Goal: Task Accomplishment & Management: Manage account settings

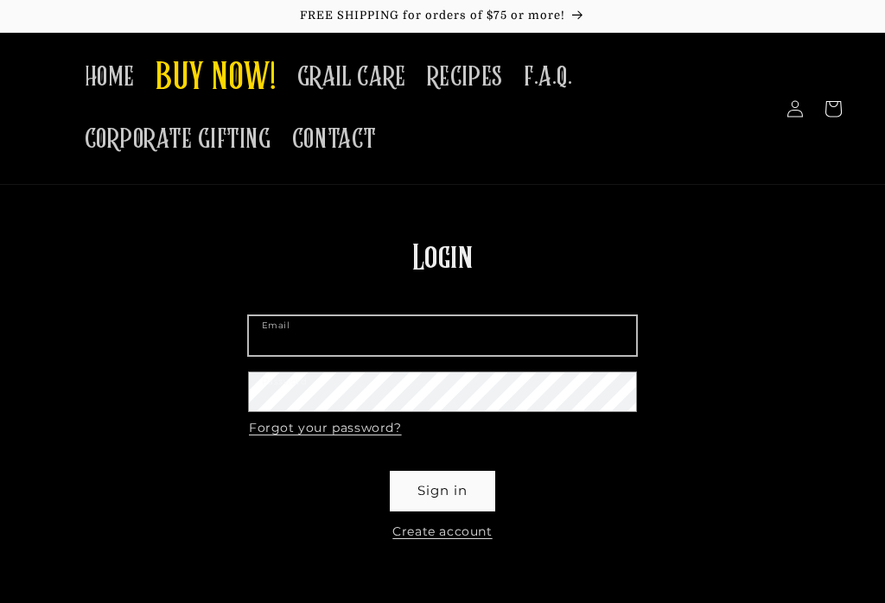
click at [264, 341] on input "Email" at bounding box center [442, 335] width 387 height 39
click at [259, 316] on input "Email" at bounding box center [442, 335] width 387 height 39
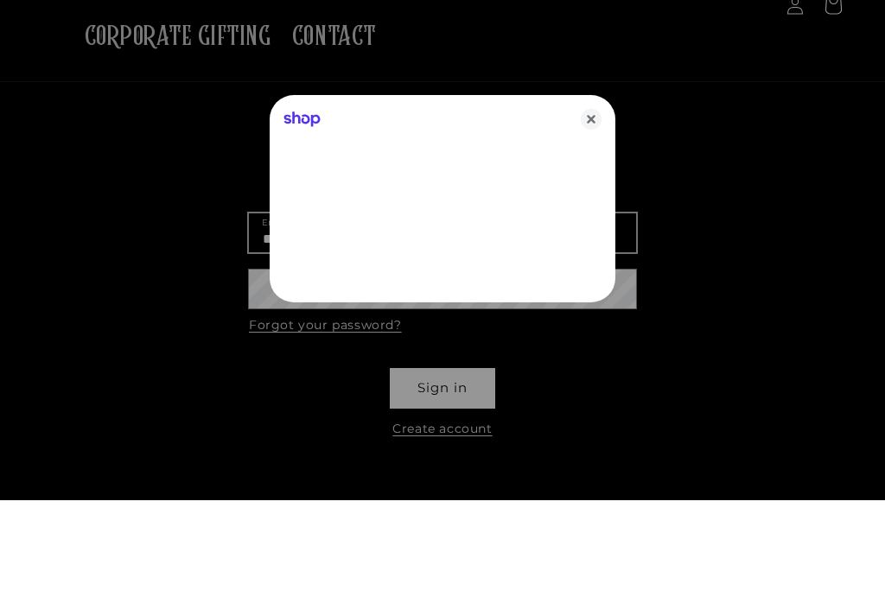
type input "**********"
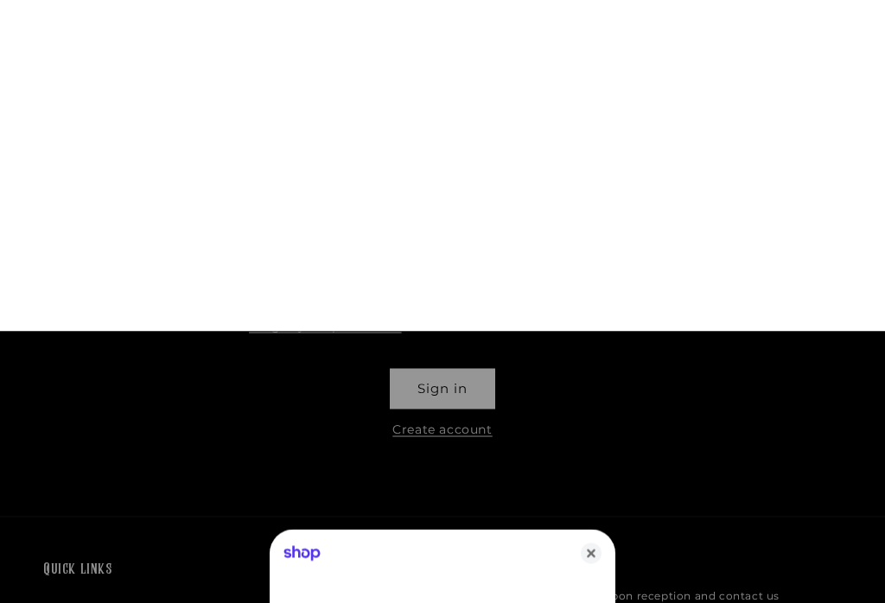
scroll to position [437, 0]
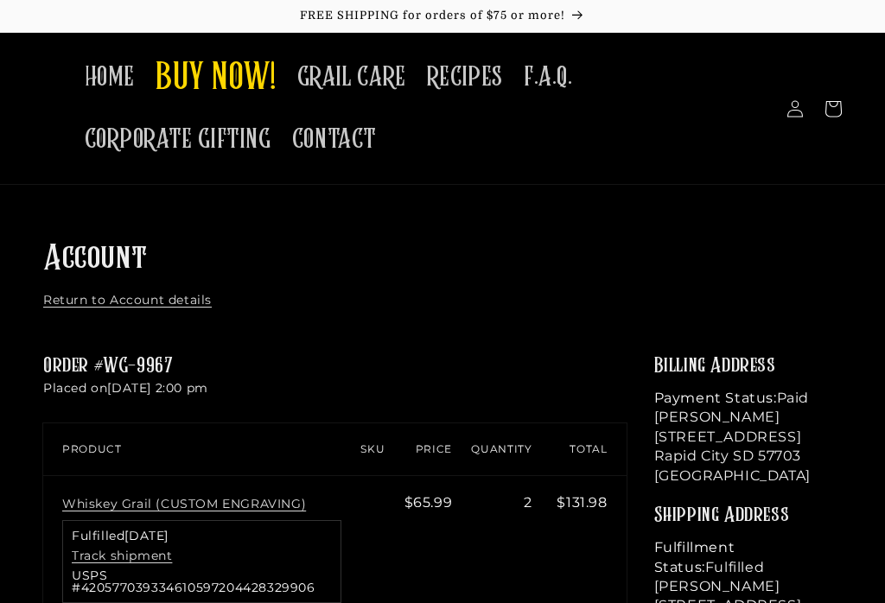
click at [105, 78] on span "HOME" at bounding box center [110, 77] width 50 height 34
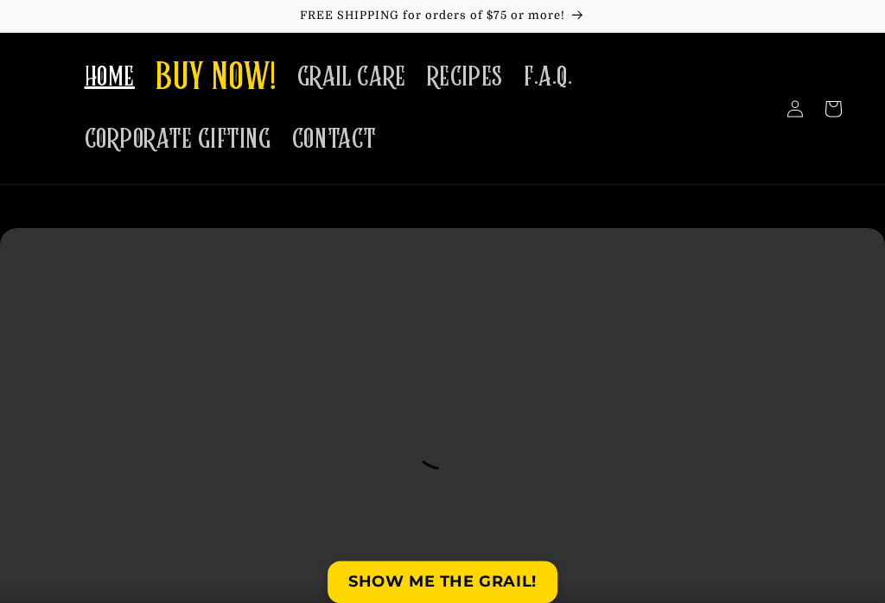
click at [173, 79] on span "BUY NOW!" at bounding box center [216, 79] width 121 height 48
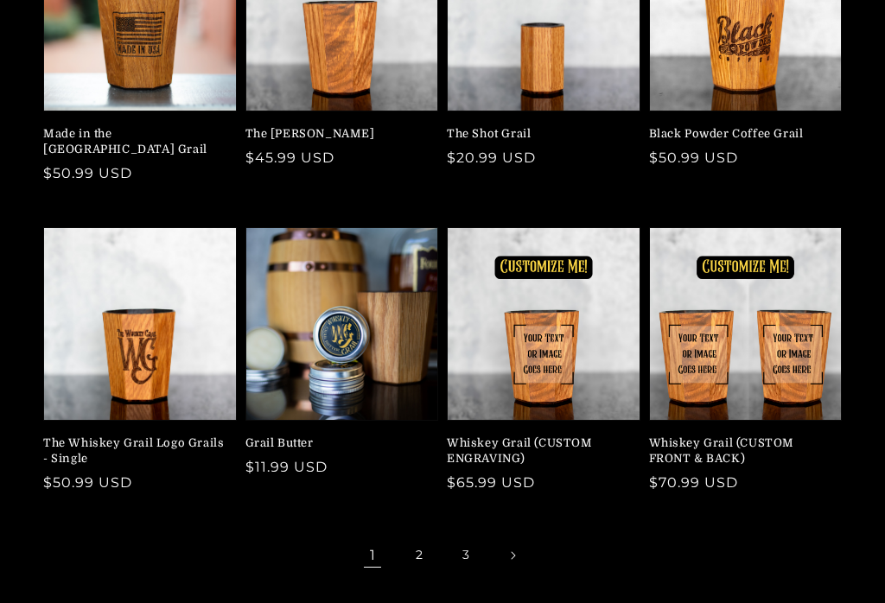
scroll to position [359, 0]
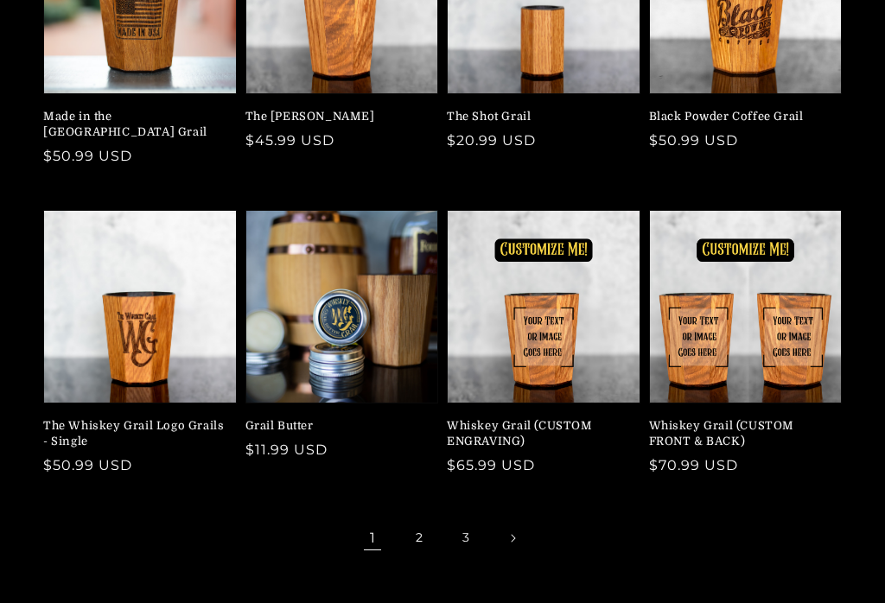
click at [413, 520] on link "2" at bounding box center [419, 539] width 38 height 38
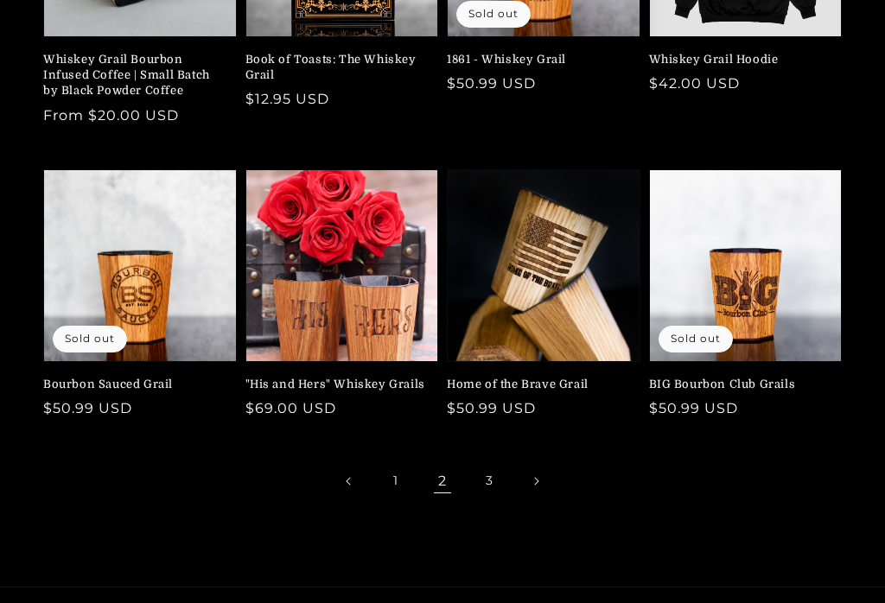
scroll to position [420, 0]
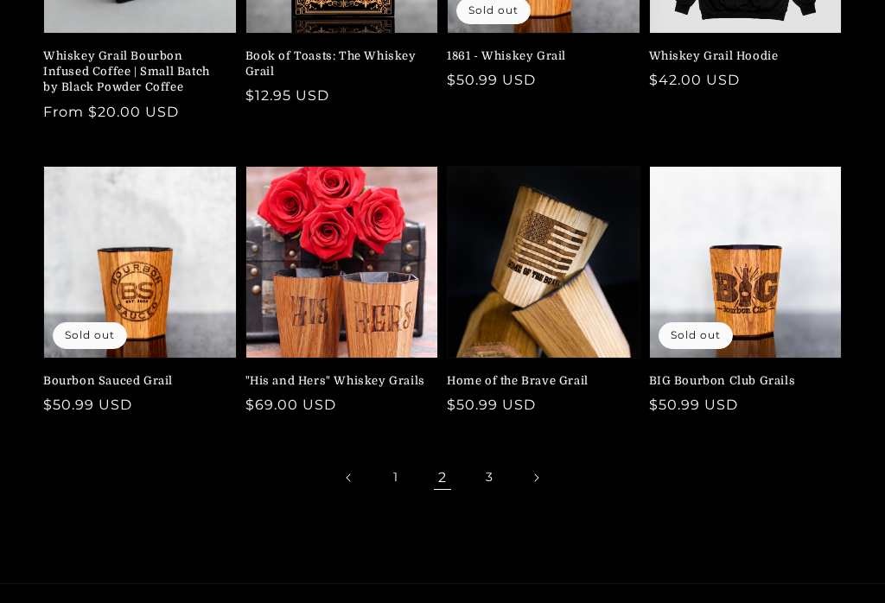
click at [486, 474] on link "3" at bounding box center [489, 478] width 38 height 38
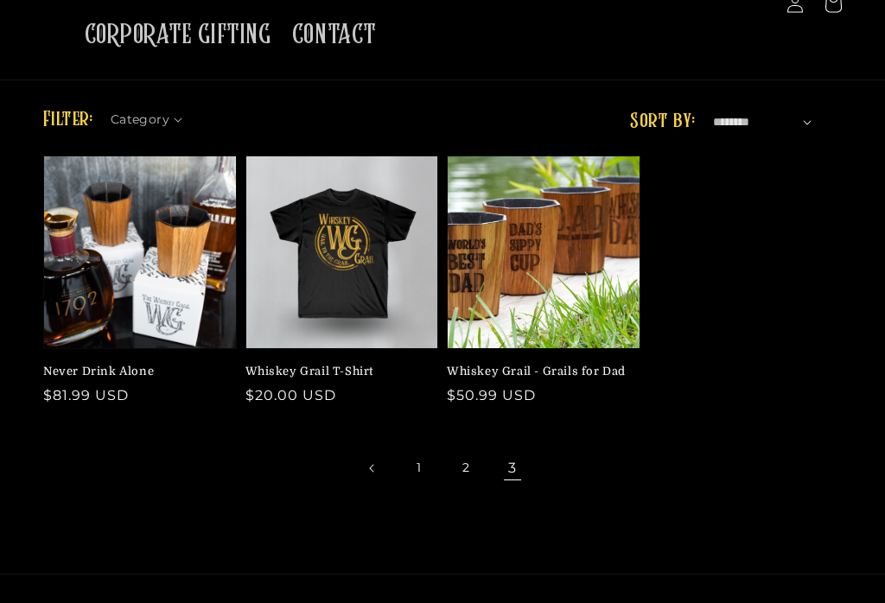
scroll to position [105, 0]
click at [412, 468] on link "1" at bounding box center [419, 468] width 38 height 38
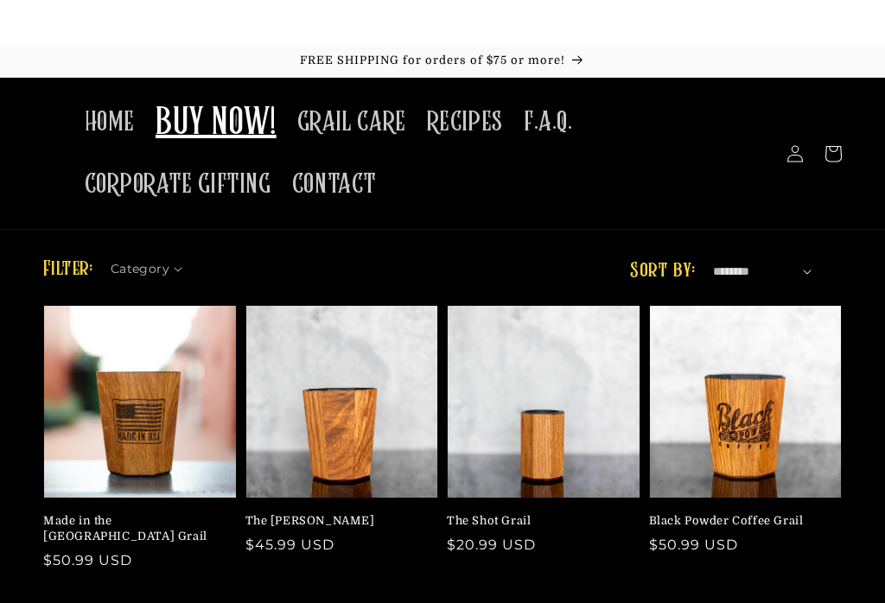
click at [797, 111] on icon at bounding box center [794, 108] width 17 height 17
click at [796, 111] on icon at bounding box center [794, 108] width 17 height 17
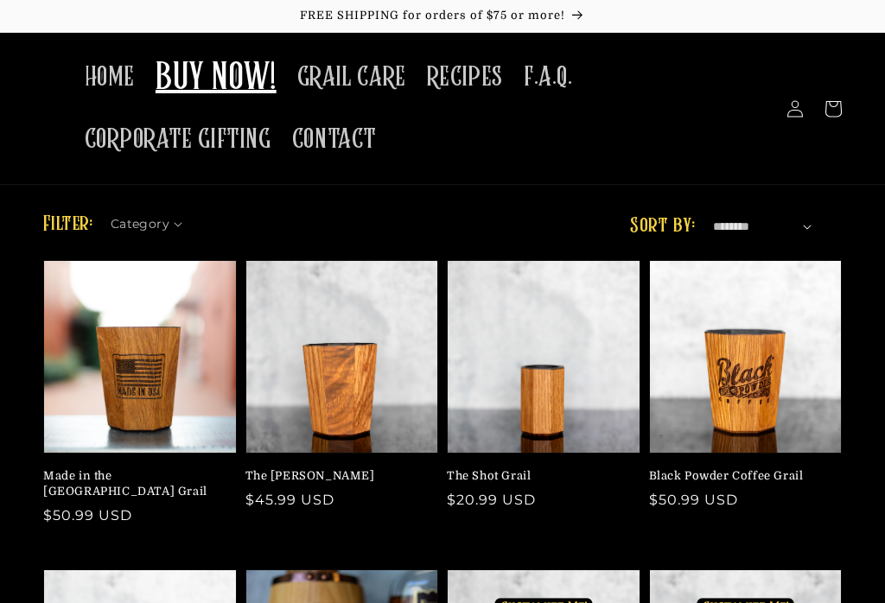
click at [797, 107] on icon at bounding box center [794, 108] width 17 height 17
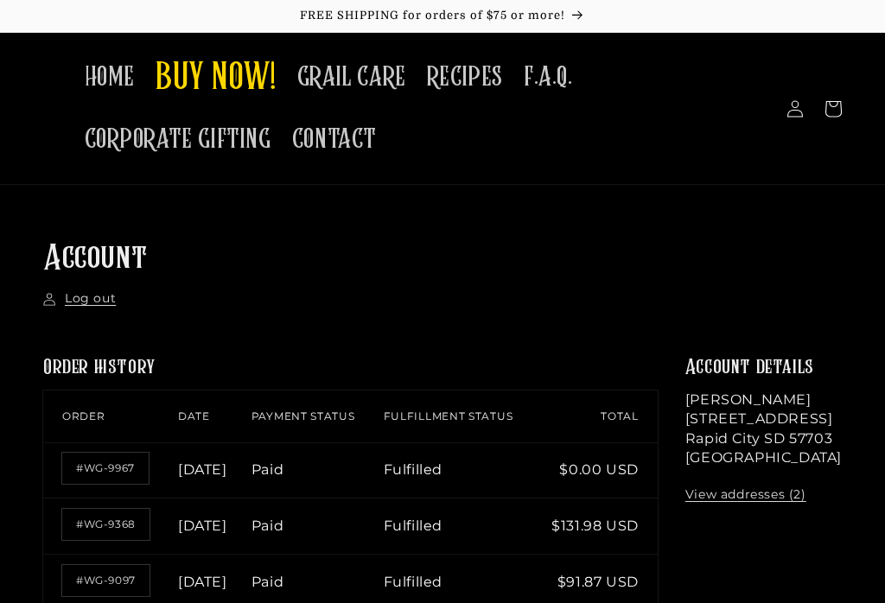
click at [84, 302] on link "Log out" at bounding box center [79, 298] width 73 height 17
